Goal: Task Accomplishment & Management: Complete application form

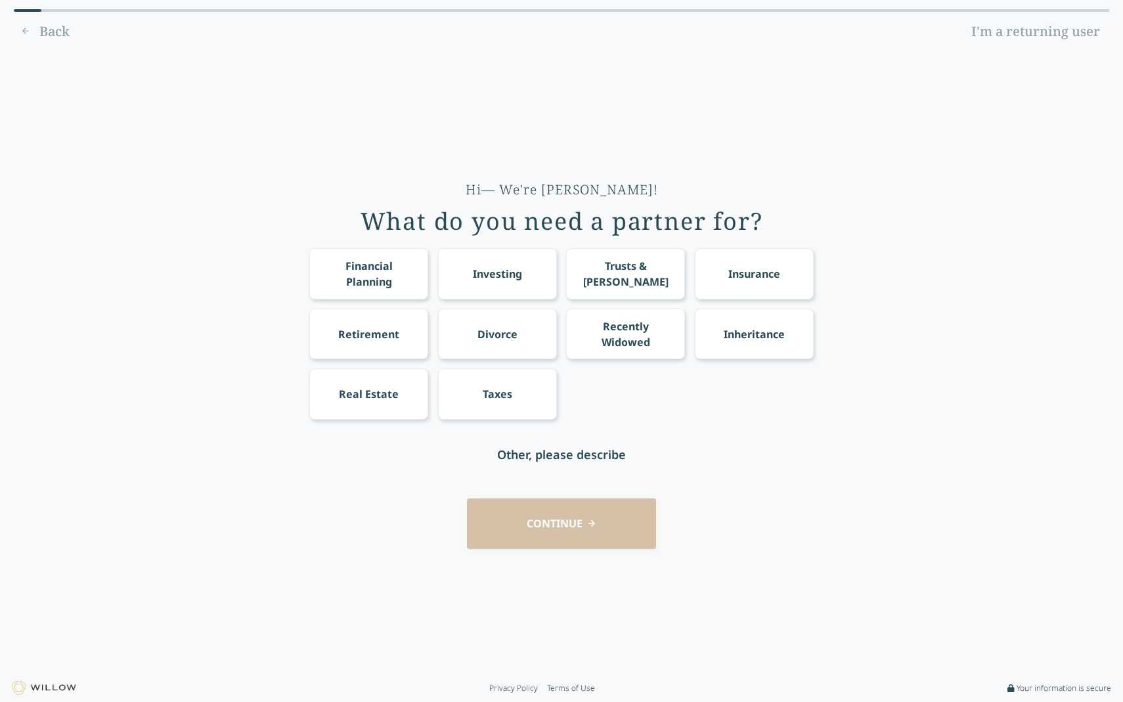
click at [43, 28] on div "Back I'm a returning user" at bounding box center [562, 31] width 1096 height 21
click at [26, 32] on div "Back I'm a returning user" at bounding box center [562, 31] width 1096 height 21
click at [65, 687] on img at bounding box center [44, 688] width 64 height 14
click at [398, 286] on div "Financial Planning" at bounding box center [369, 274] width 95 height 32
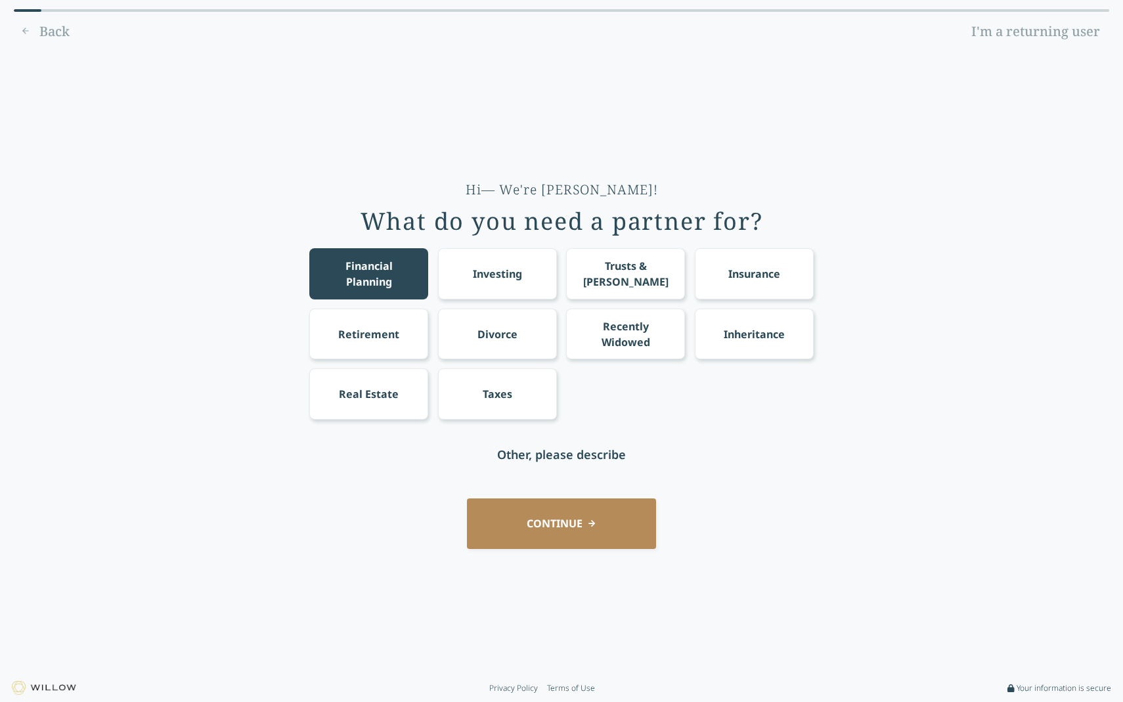
click at [492, 286] on div "Investing" at bounding box center [497, 273] width 119 height 51
click at [355, 339] on div "Retirement" at bounding box center [368, 335] width 61 height 16
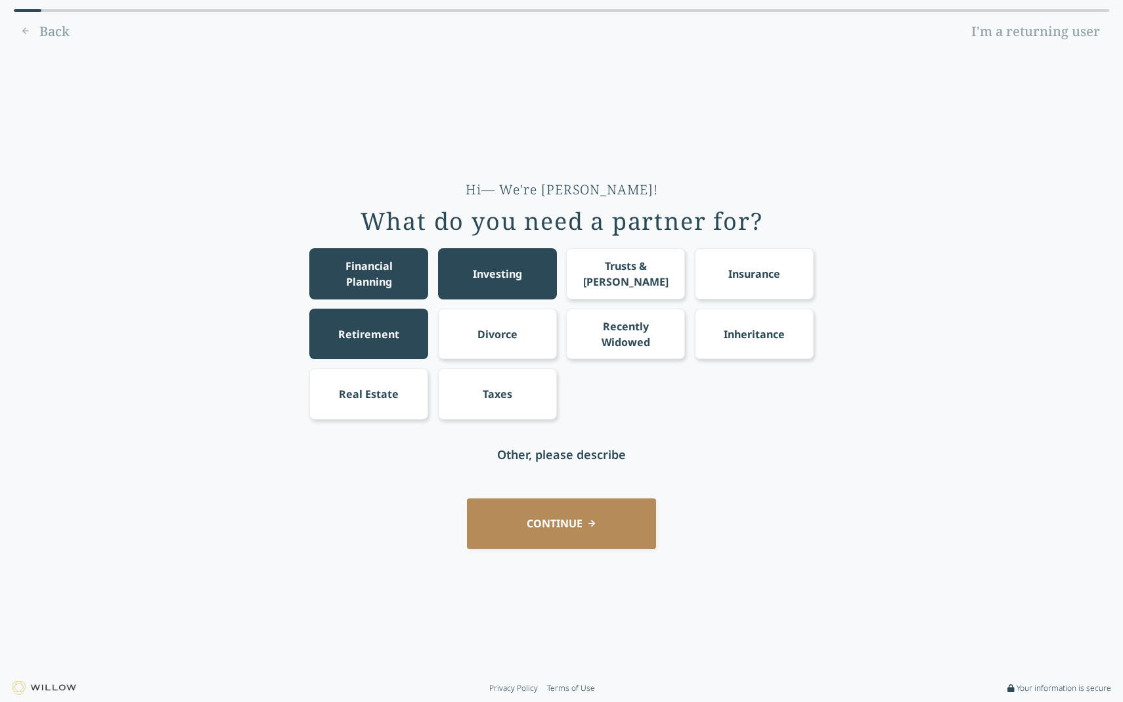
click at [499, 392] on div "Taxes" at bounding box center [498, 394] width 30 height 16
click at [611, 519] on button "CONTINUE" at bounding box center [561, 524] width 189 height 51
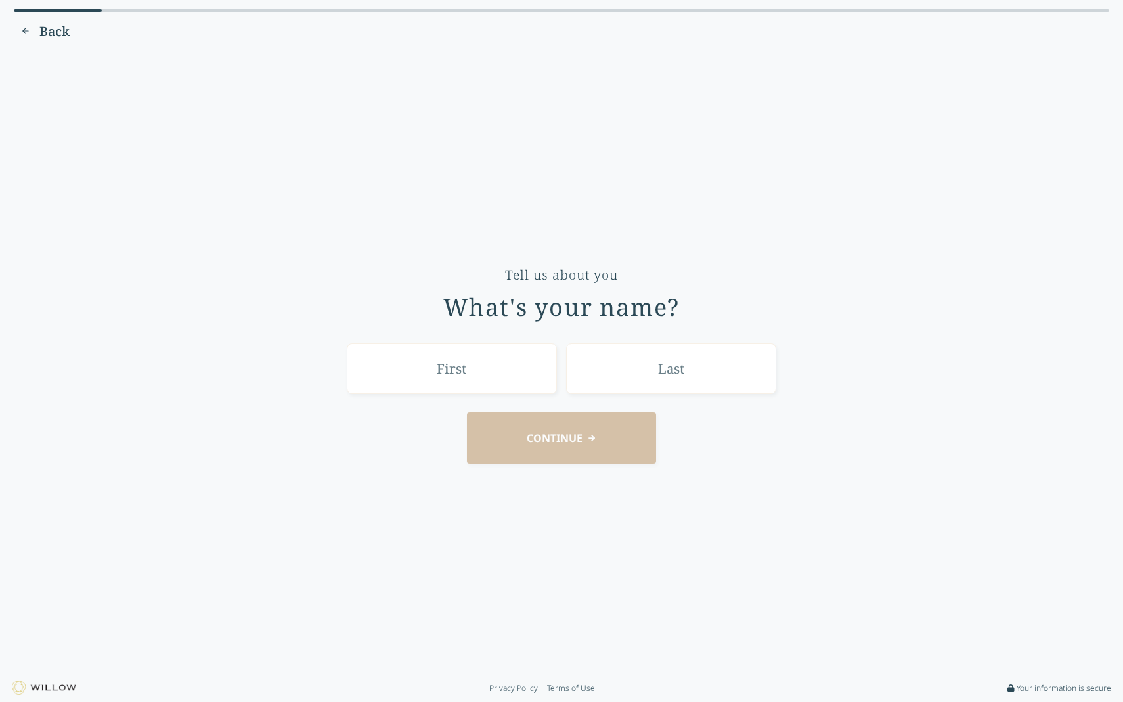
click at [472, 378] on input "text" at bounding box center [452, 369] width 210 height 51
click at [470, 190] on div "Tell us about you What's your name? CONTINUE" at bounding box center [561, 362] width 1087 height 605
